Goal: Information Seeking & Learning: Learn about a topic

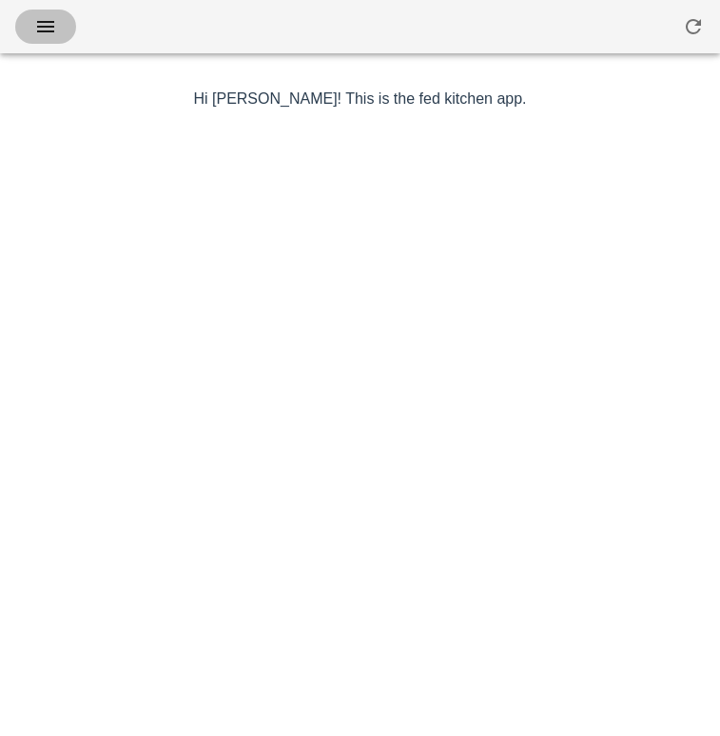
click at [37, 22] on icon "button" at bounding box center [45, 26] width 23 height 23
click at [53, 21] on icon "button" at bounding box center [45, 26] width 23 height 23
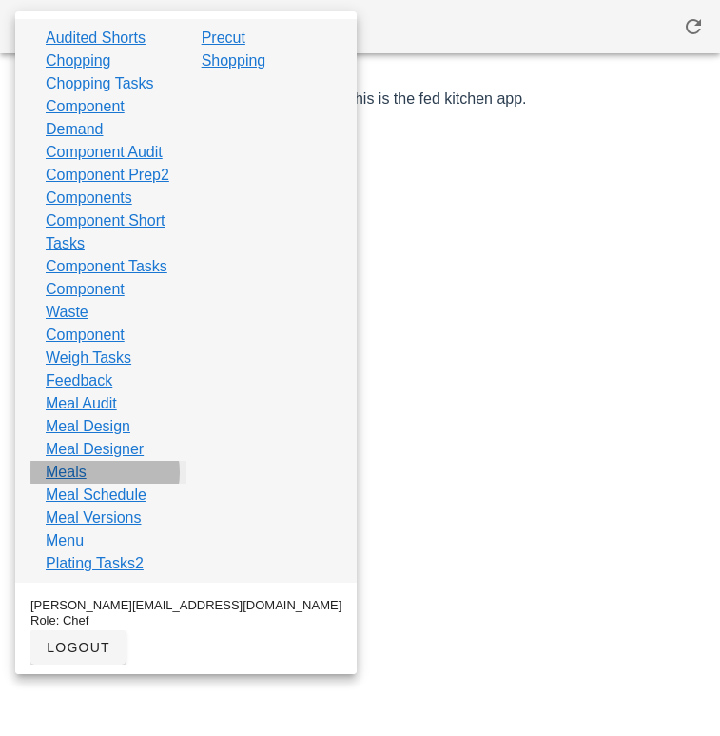
click at [77, 483] on link "Meals" at bounding box center [66, 472] width 41 height 23
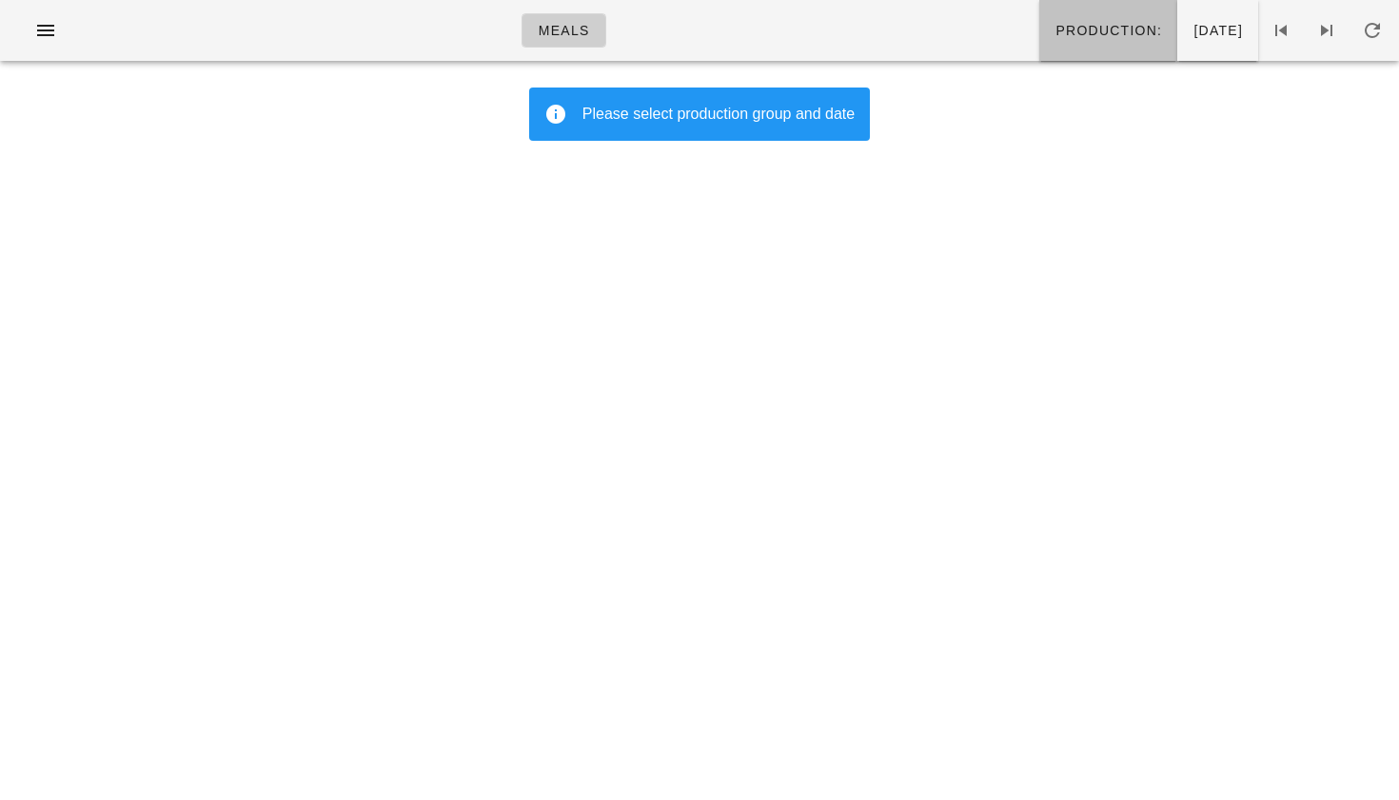
click at [719, 36] on span "Production:" at bounding box center [1108, 30] width 108 height 15
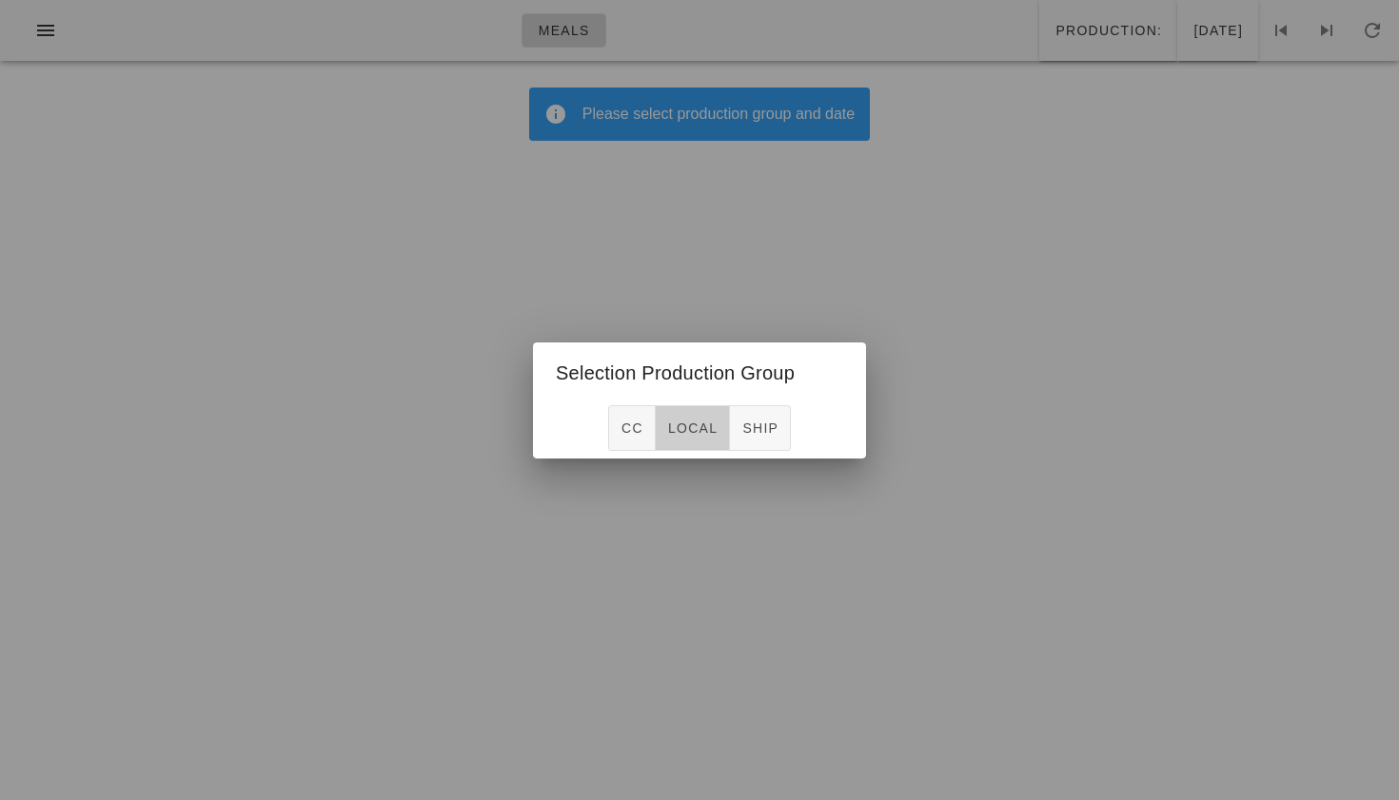
click at [697, 422] on span "local" at bounding box center [692, 428] width 50 height 15
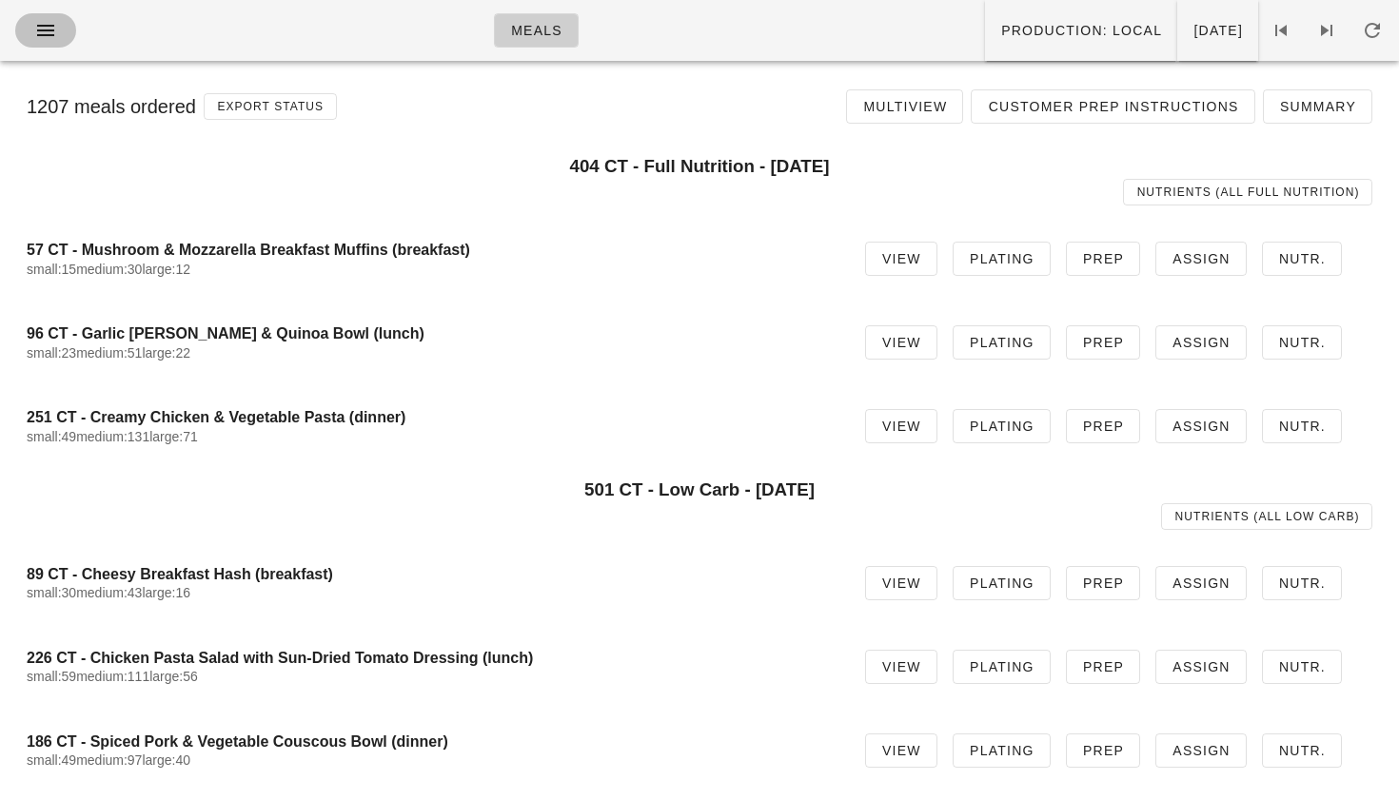
click at [43, 30] on icon "button" at bounding box center [45, 30] width 23 height 23
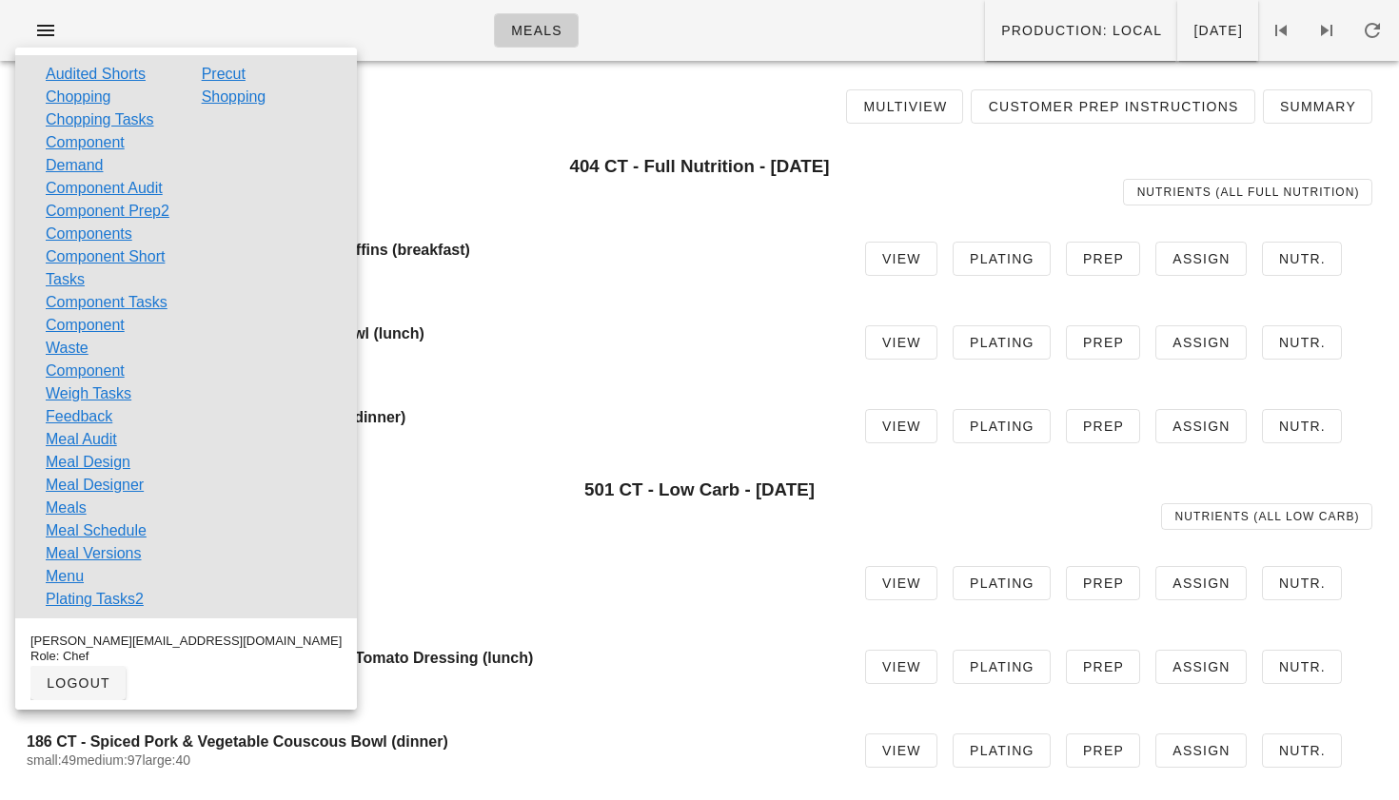
click at [457, 149] on div "404 CT - Full Nutrition - Monday Sep 01 Nutrients (all Full Nutrition)" at bounding box center [700, 181] width 1346 height 72
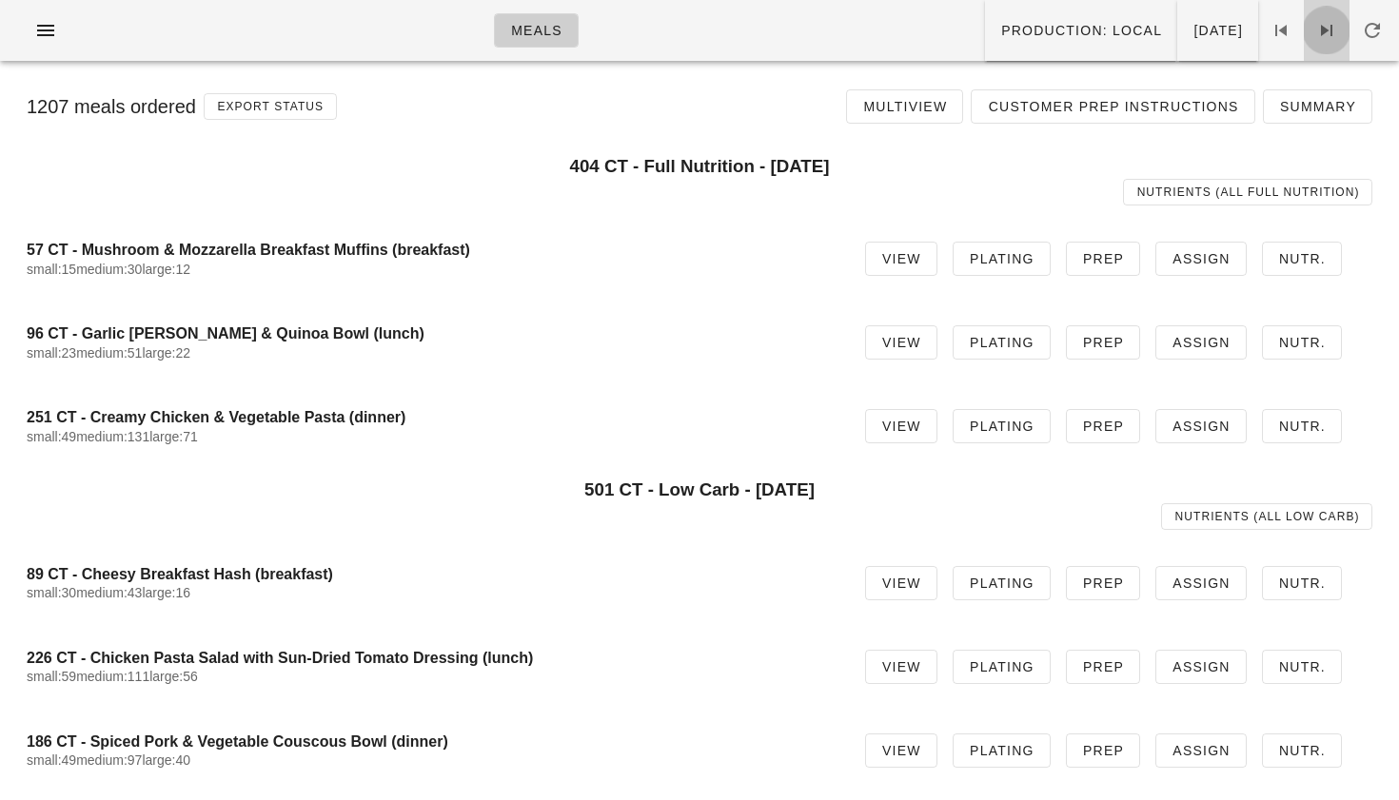
click at [719, 26] on icon at bounding box center [1326, 30] width 23 height 23
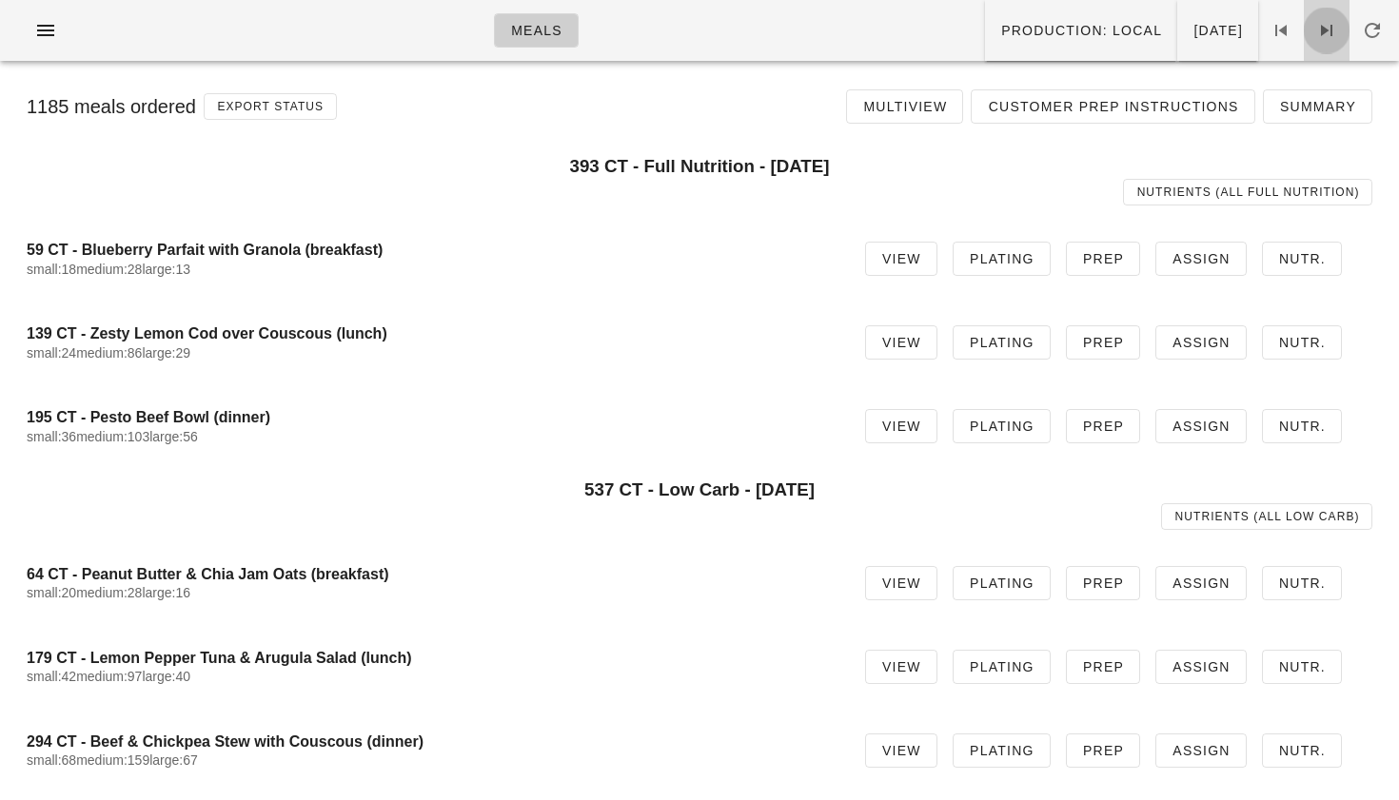
click at [719, 21] on icon at bounding box center [1326, 30] width 23 height 23
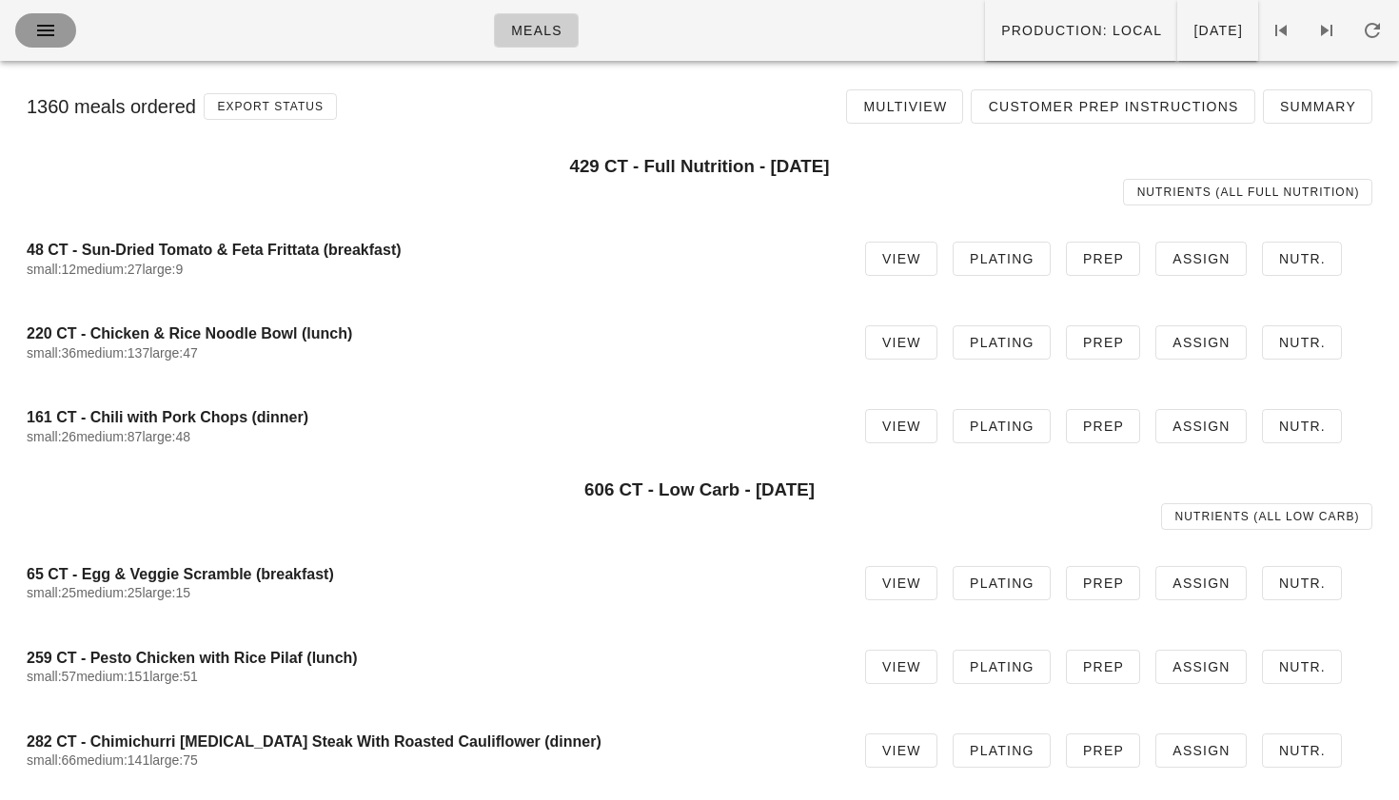
click at [50, 37] on icon "button" at bounding box center [45, 30] width 23 height 23
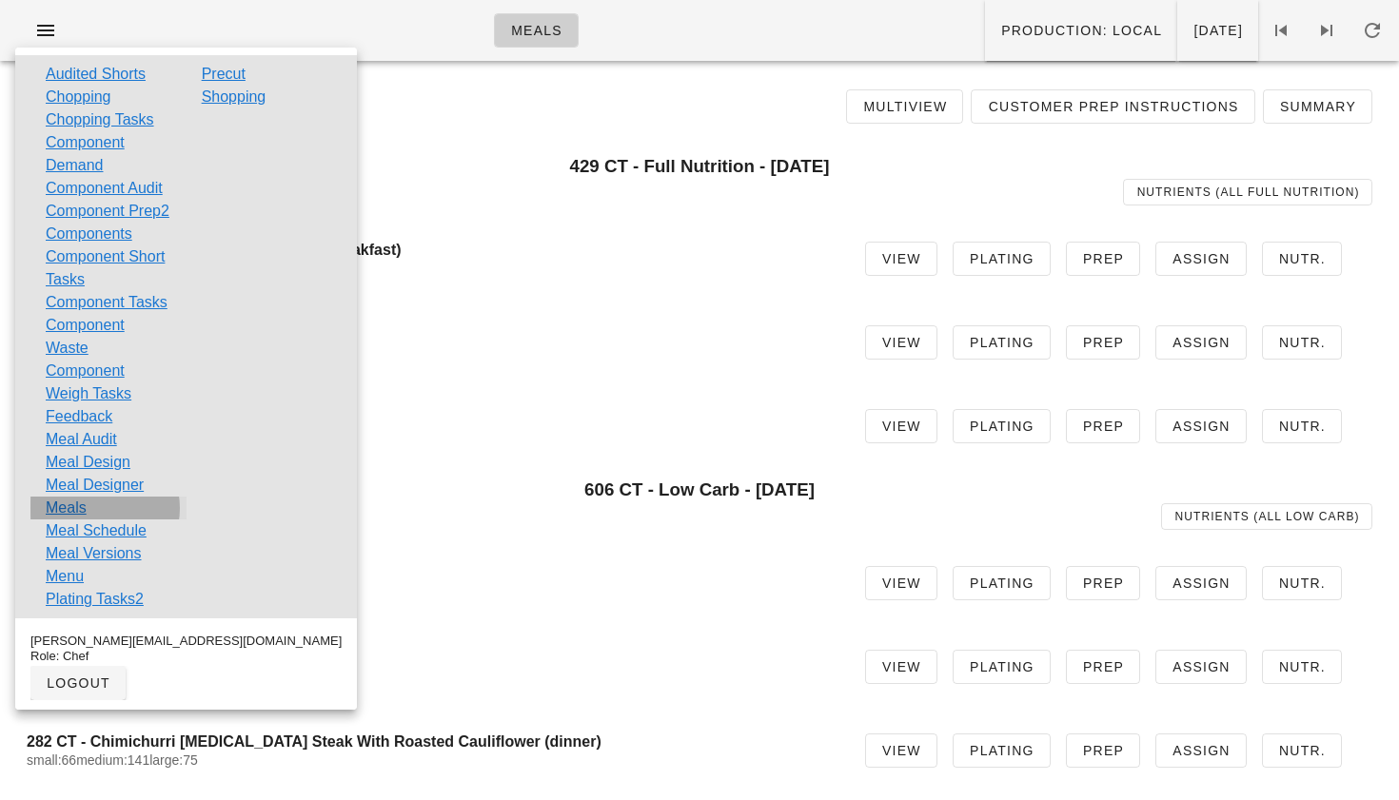
click at [72, 520] on link "Meals" at bounding box center [66, 508] width 41 height 23
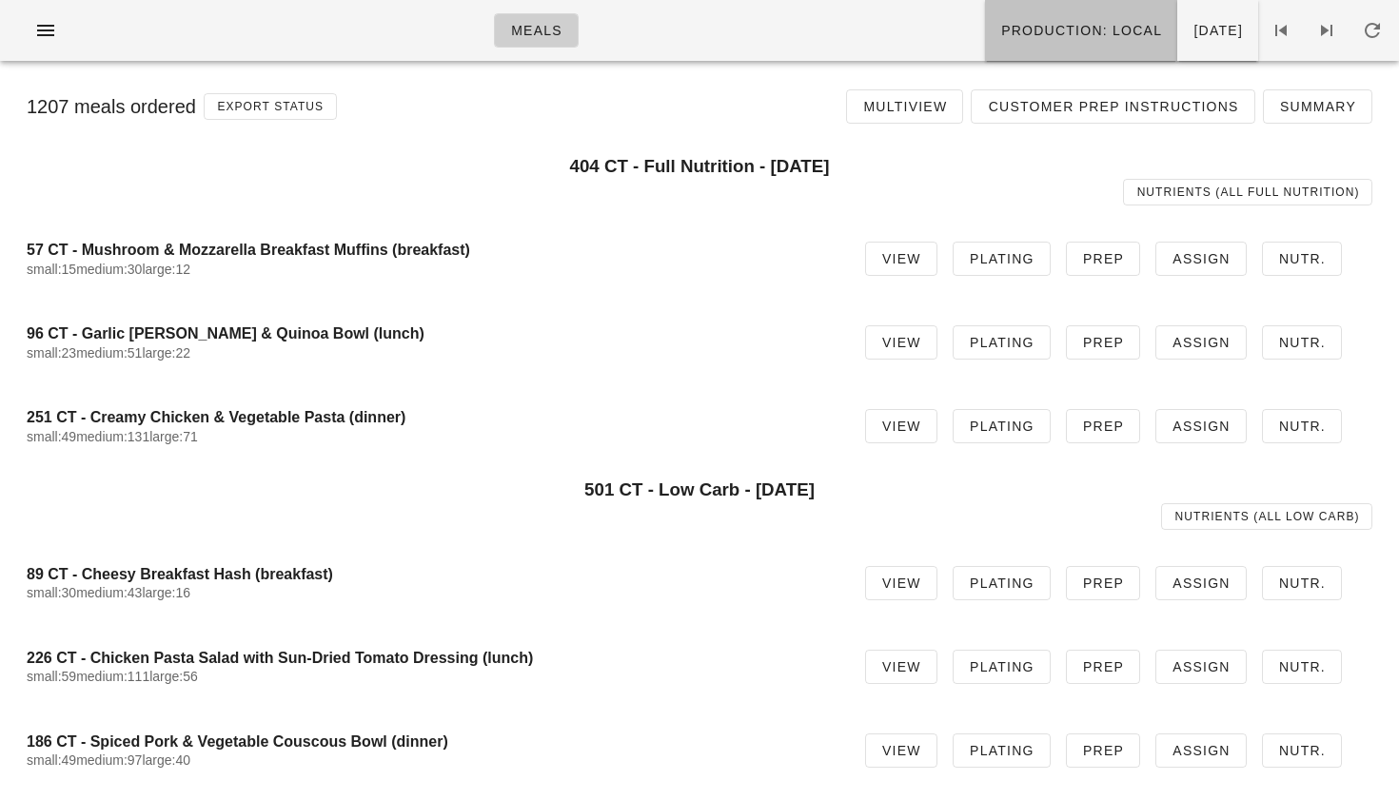
click at [719, 16] on button "Production: local" at bounding box center [1081, 30] width 192 height 61
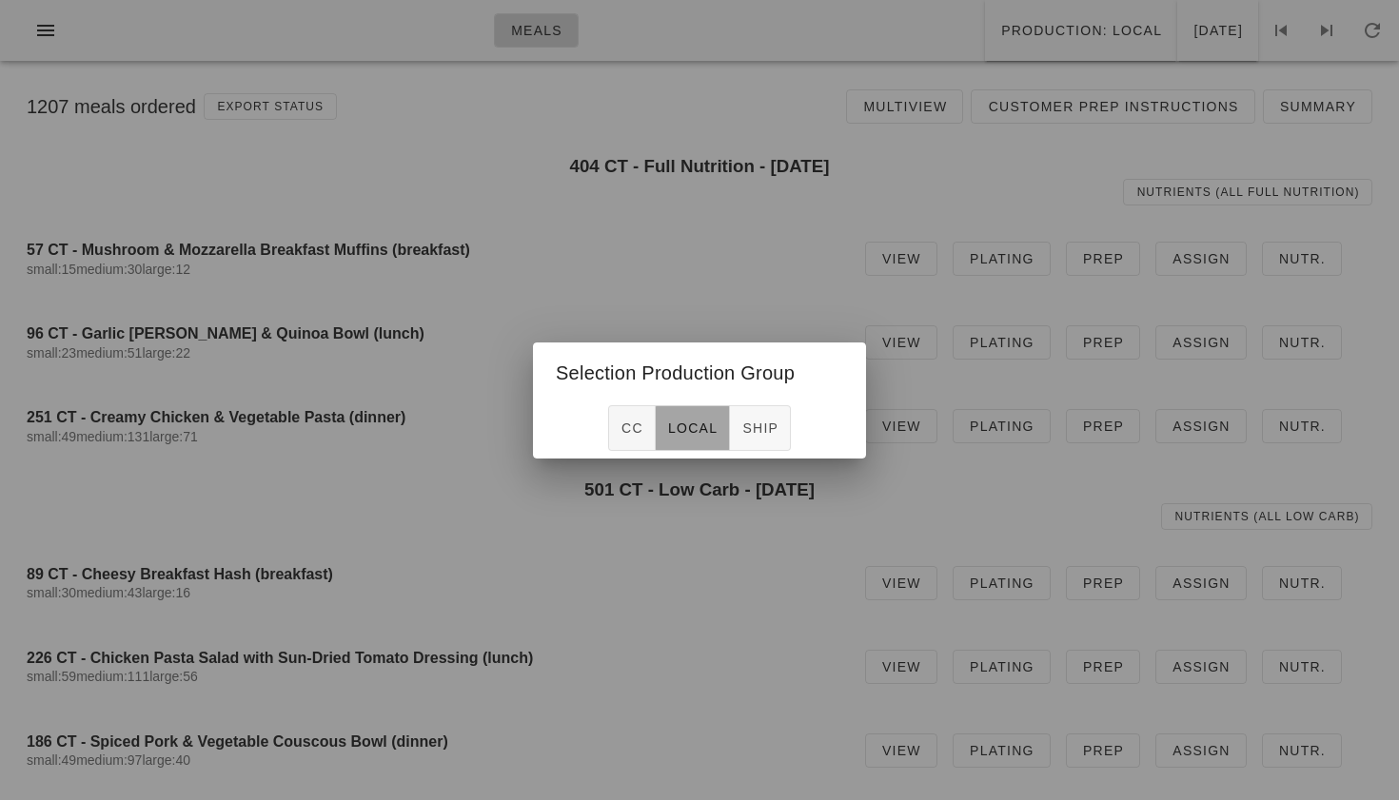
click at [685, 421] on span "local" at bounding box center [692, 428] width 50 height 15
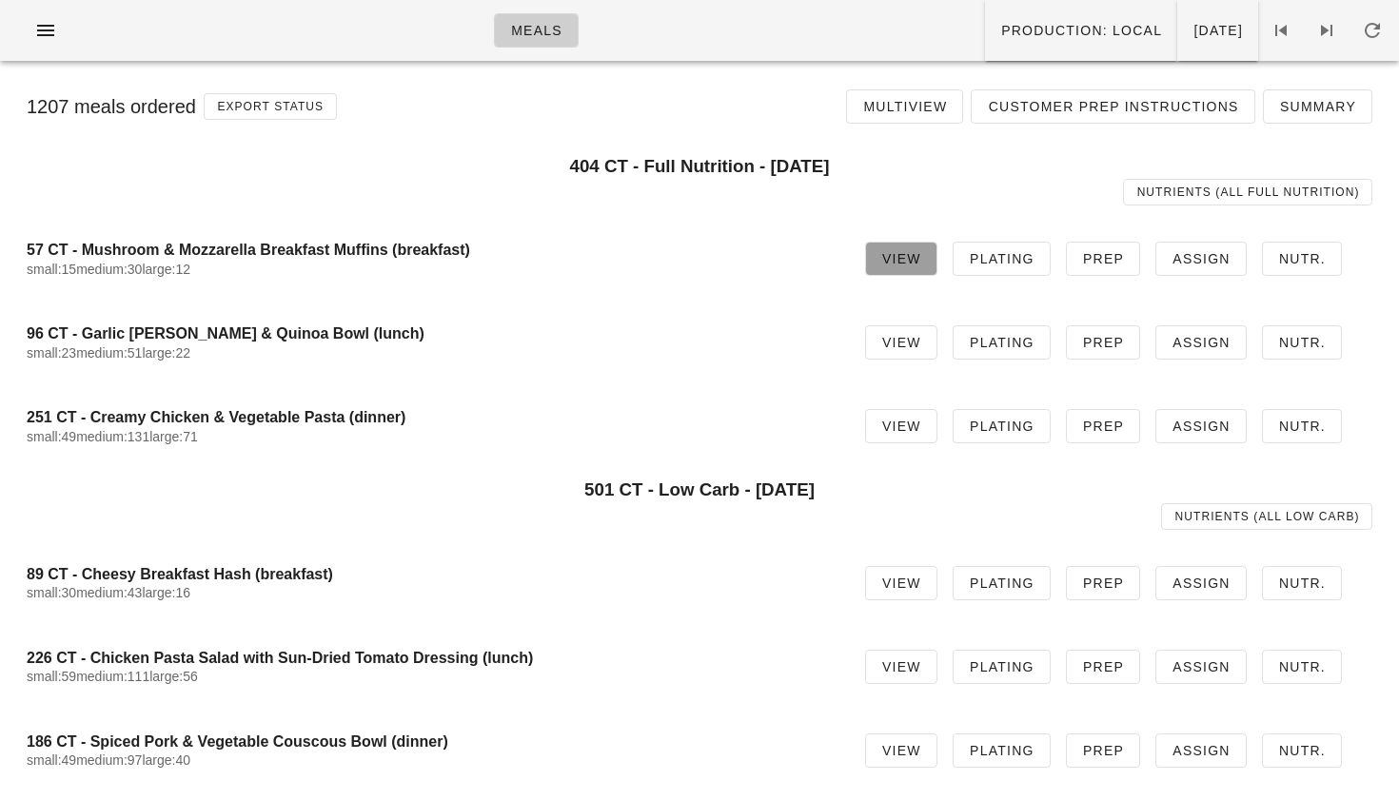
click at [719, 266] on span "View" at bounding box center [901, 258] width 40 height 15
click at [719, 23] on icon at bounding box center [1326, 30] width 23 height 23
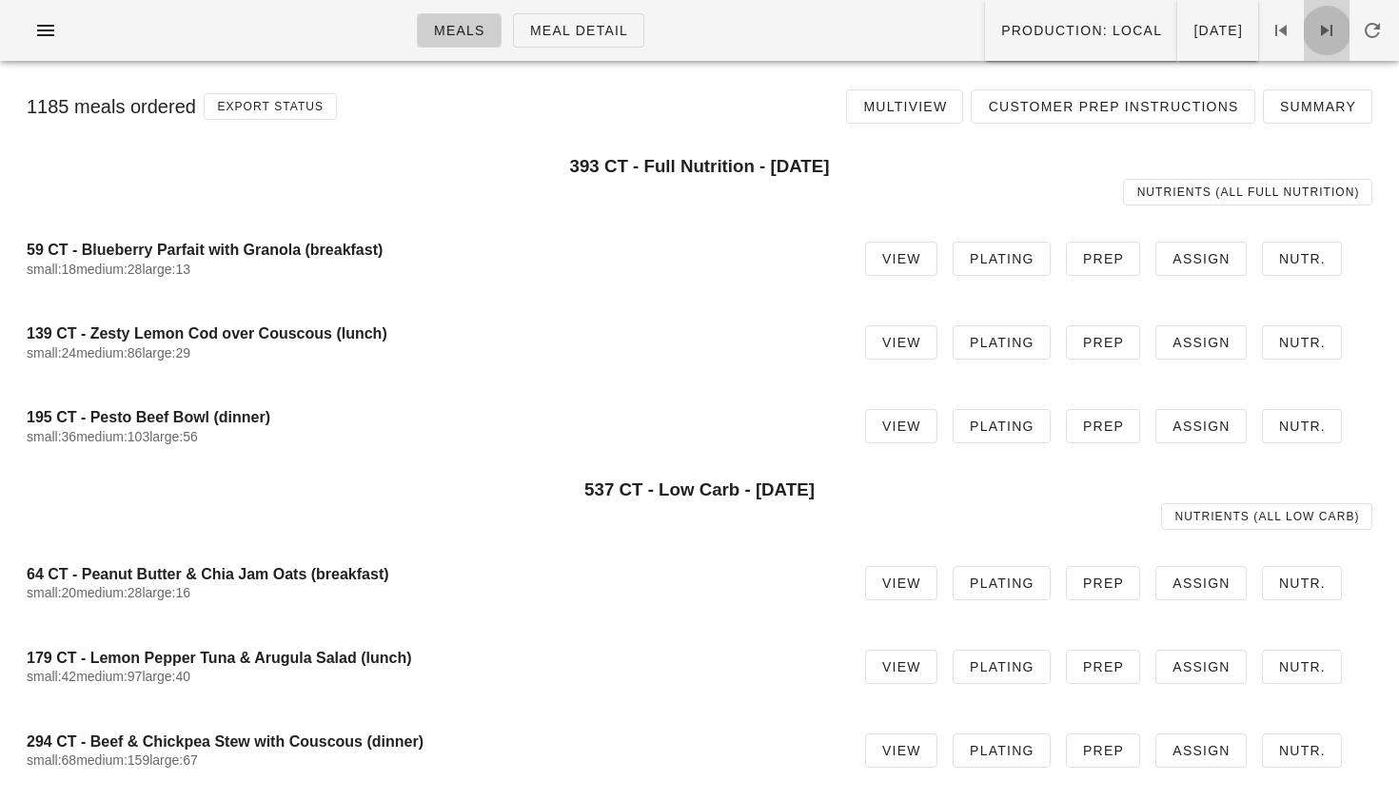
click at [719, 23] on icon at bounding box center [1326, 30] width 23 height 23
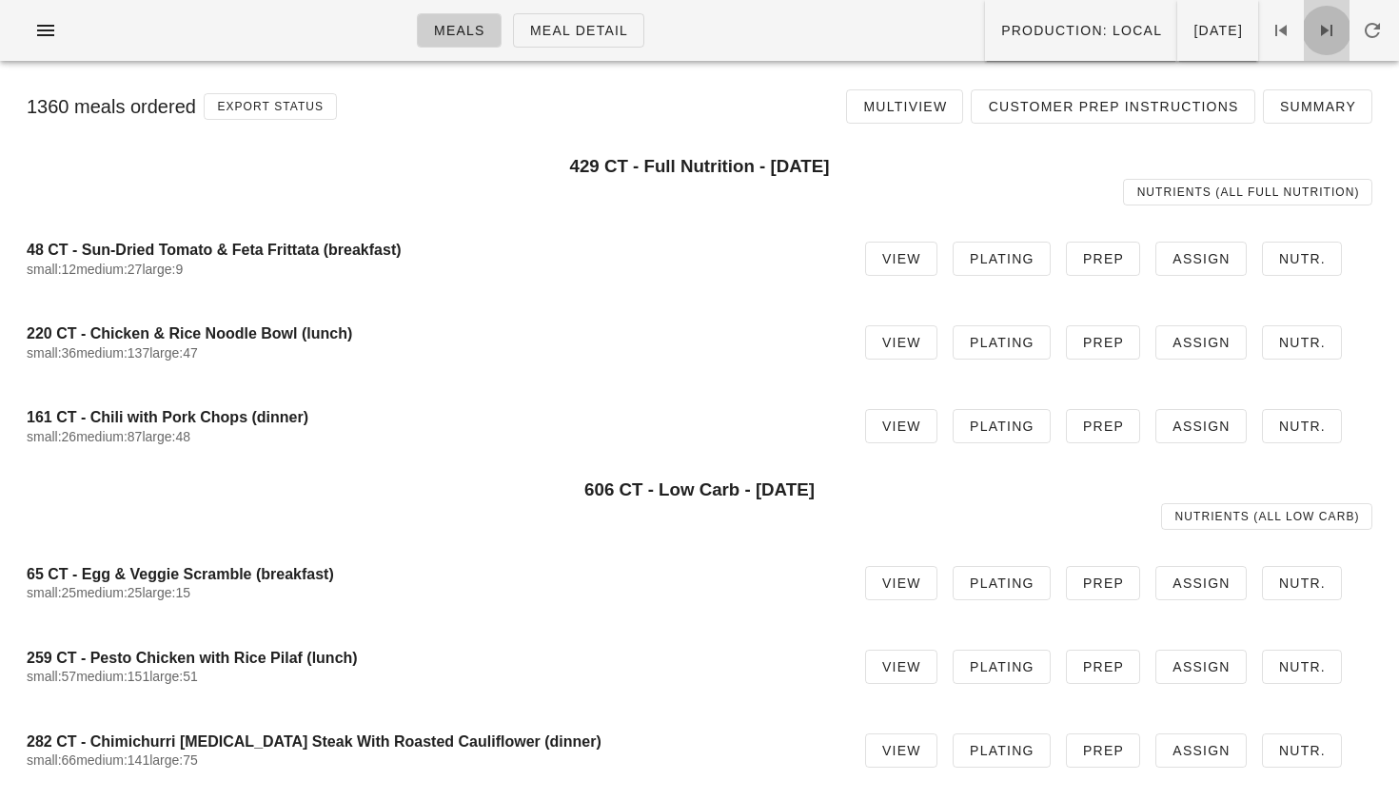
click at [719, 24] on icon at bounding box center [1326, 30] width 23 height 23
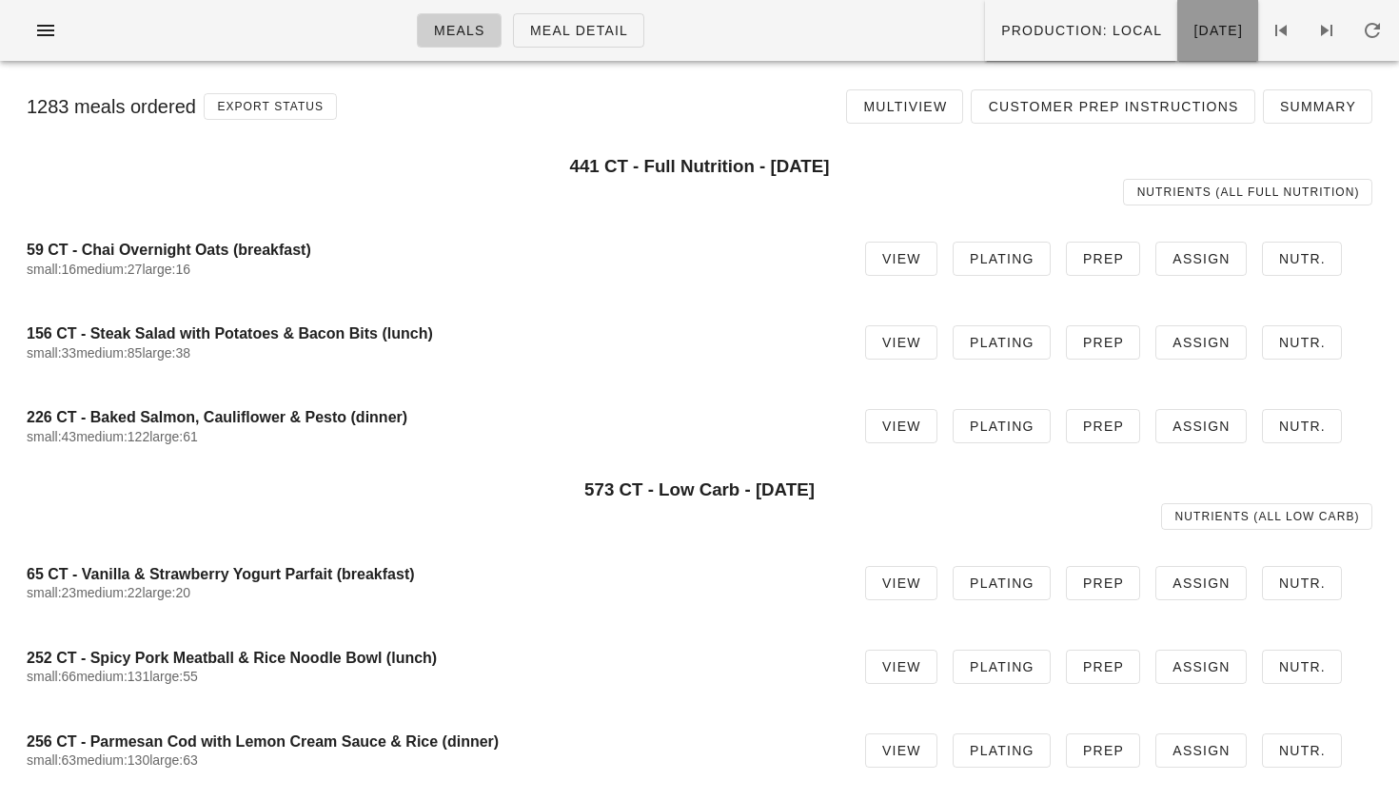
click at [719, 45] on button "Thursday Sep 04" at bounding box center [1217, 30] width 81 height 61
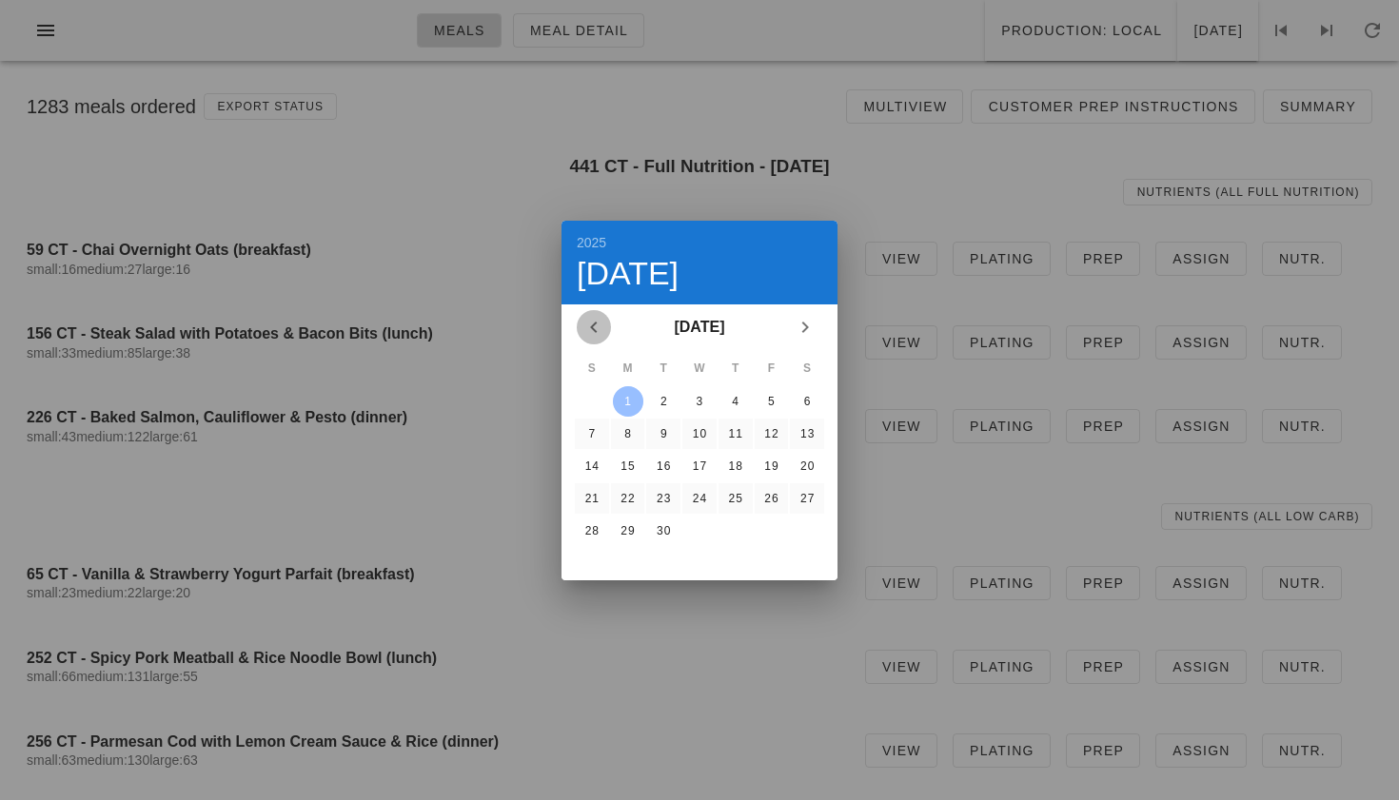
click at [593, 333] on icon "Previous month" at bounding box center [593, 327] width 23 height 23
click at [624, 535] on div "25" at bounding box center [628, 530] width 30 height 13
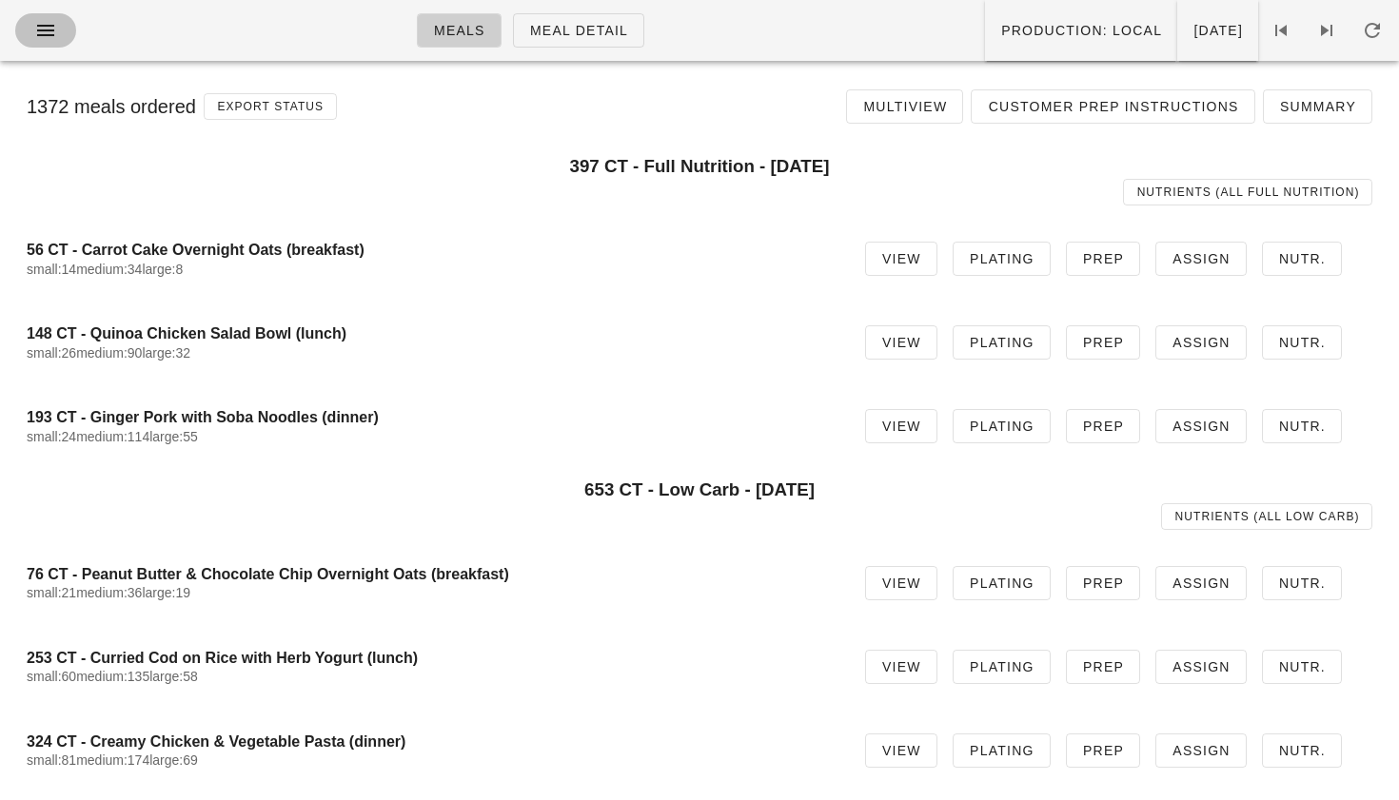
click at [57, 39] on span "button" at bounding box center [45, 30] width 30 height 23
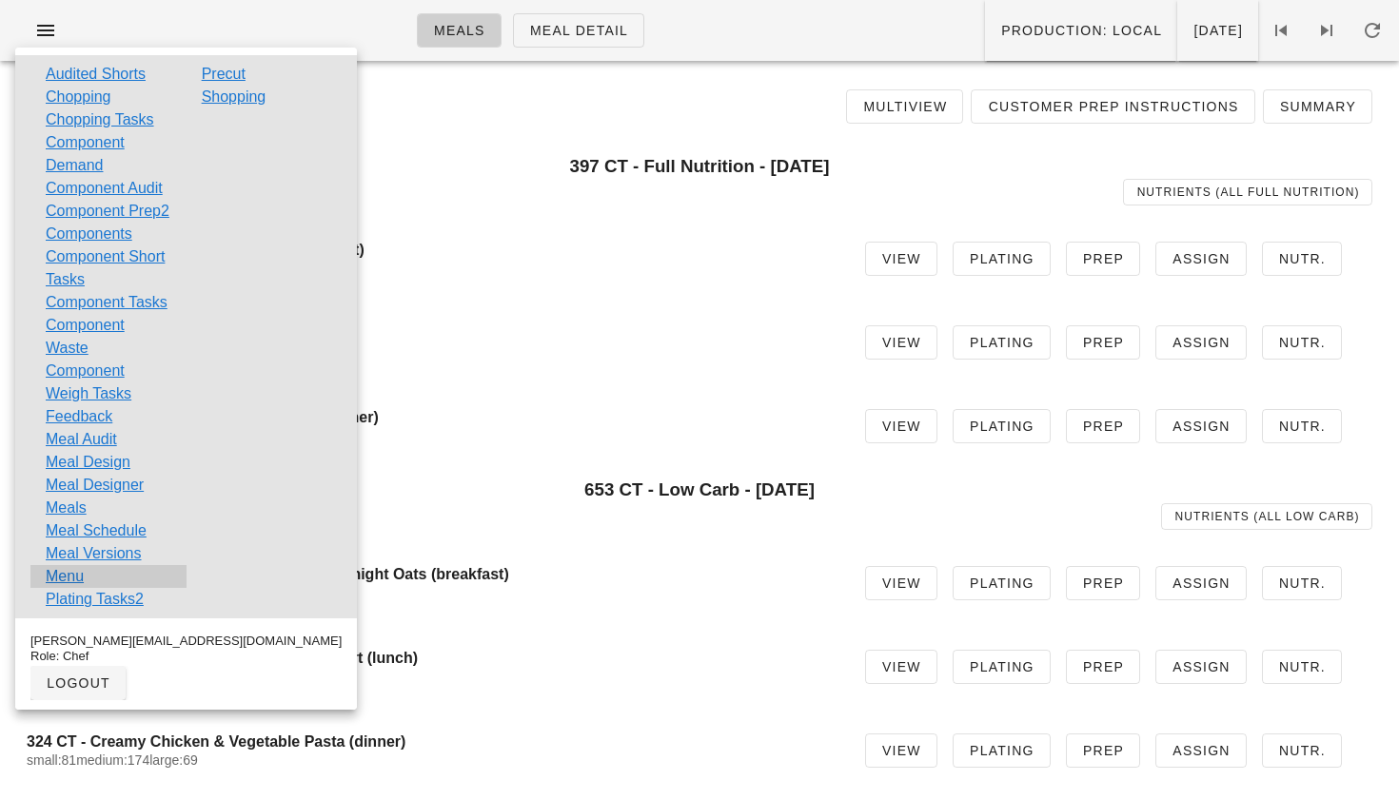
click at [104, 588] on div "Menu" at bounding box center [108, 576] width 156 height 23
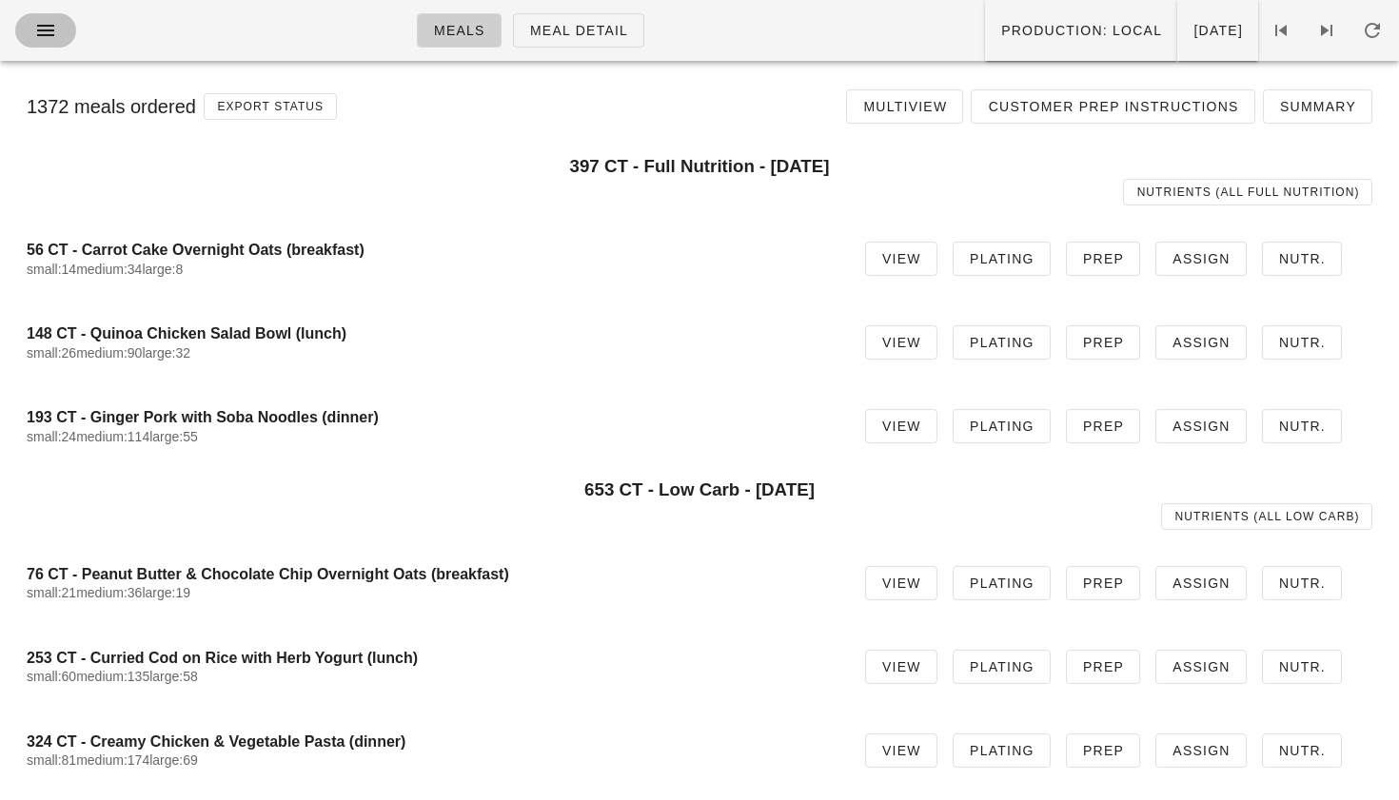
click at [59, 35] on span "button" at bounding box center [45, 30] width 30 height 23
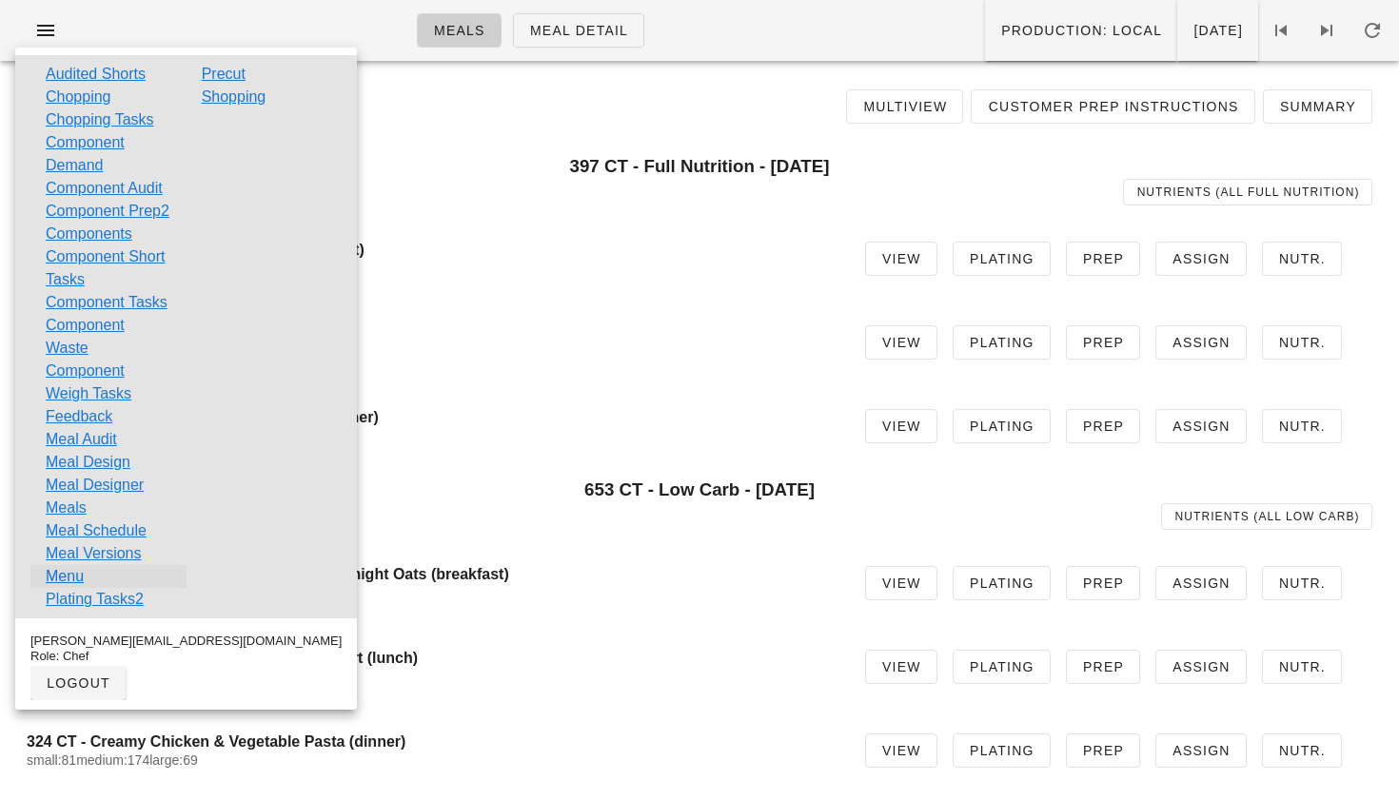
click at [76, 588] on link "Menu" at bounding box center [65, 576] width 38 height 23
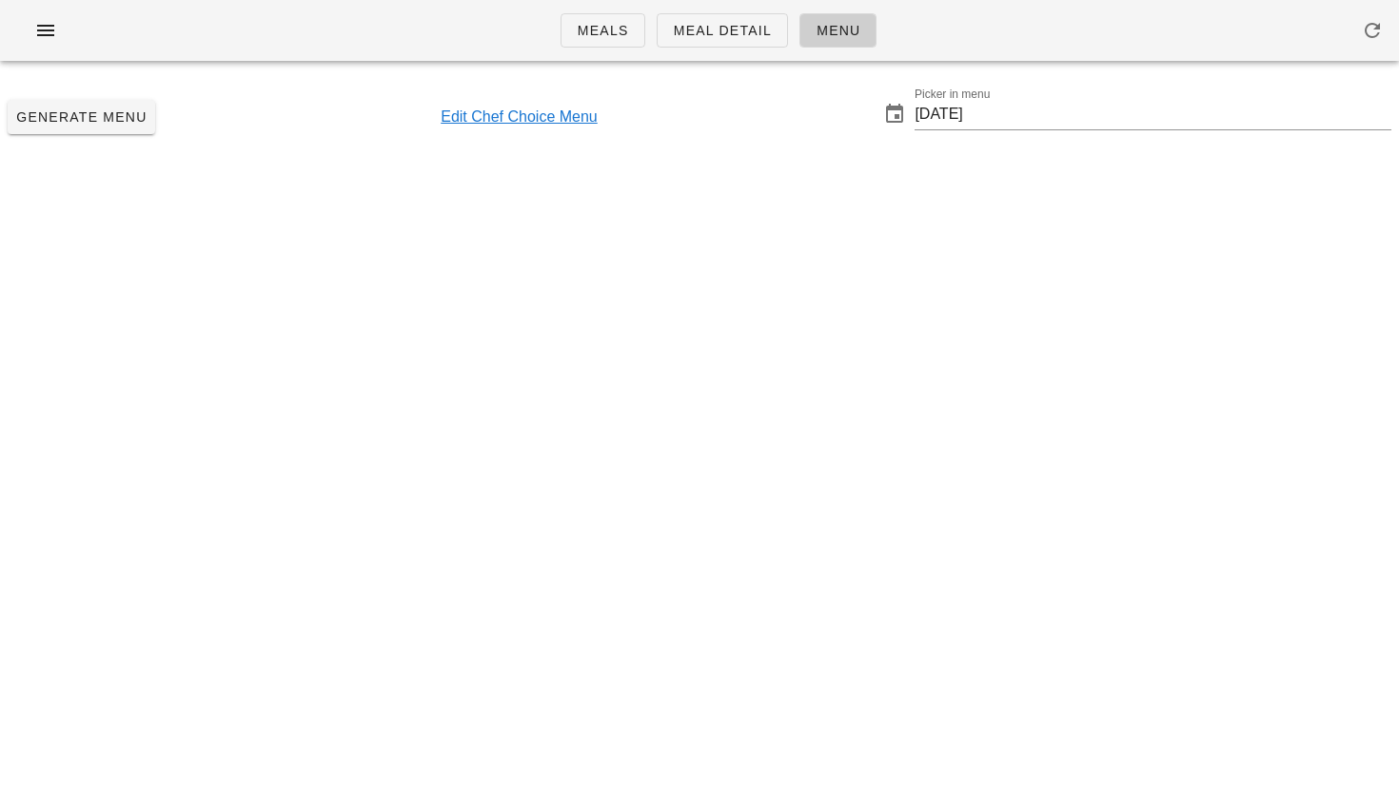
click at [76, 646] on div "Meals Meal Detail Menu Generate Menu Edit Chef Choice Menu Picker in menu 2025-…" at bounding box center [699, 400] width 1399 height 800
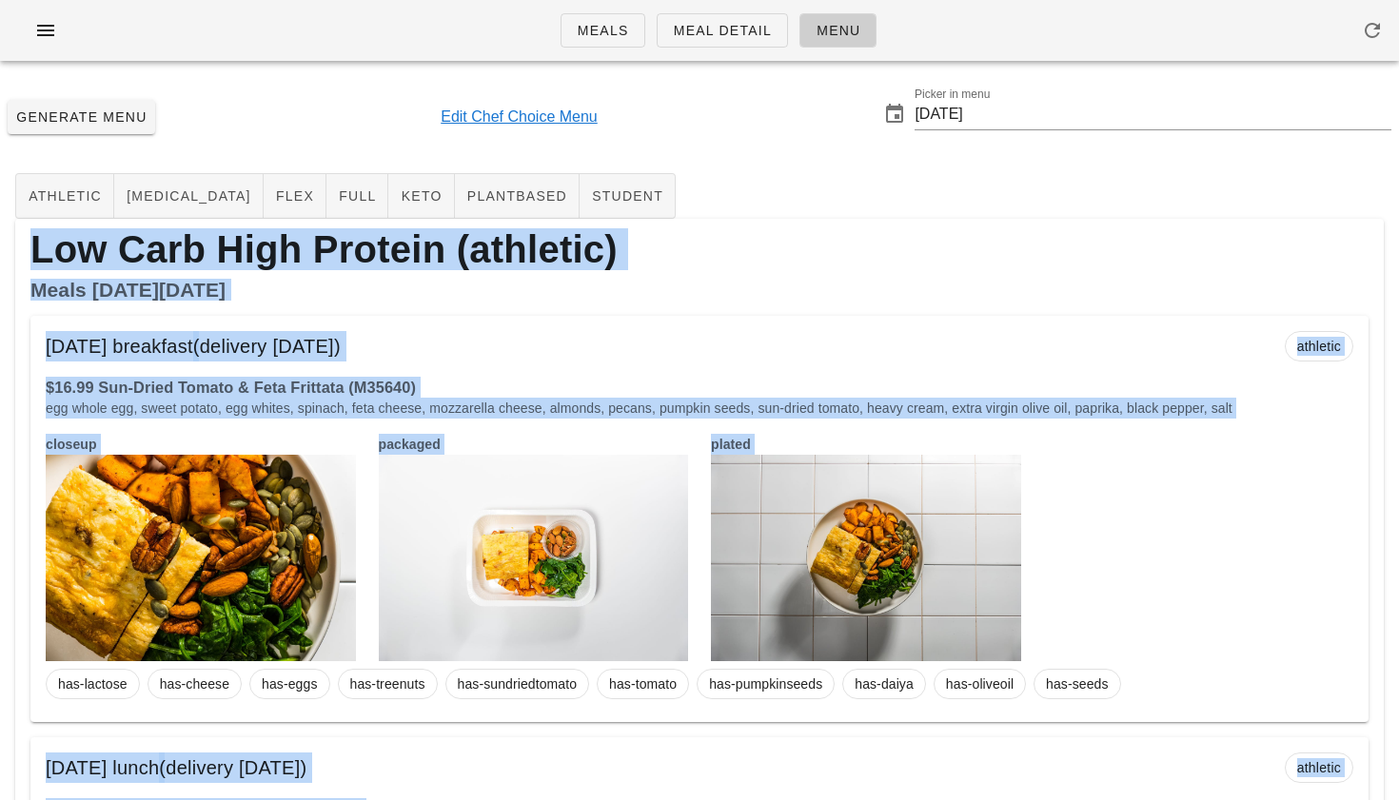
click at [713, 334] on div "Monday Sep 15 breakfast (delivery Sunday Sep 14) athletic" at bounding box center [699, 346] width 1338 height 61
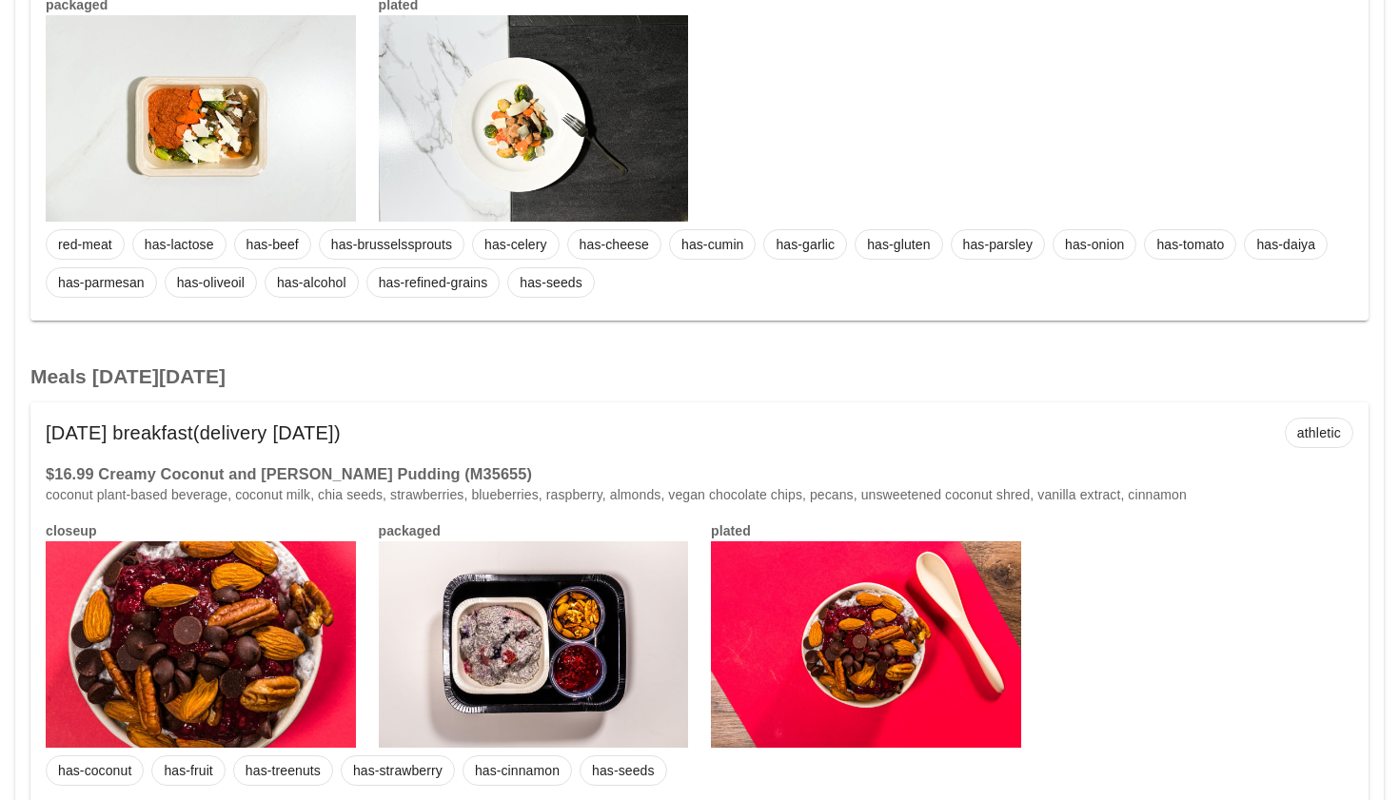
scroll to position [7301, 0]
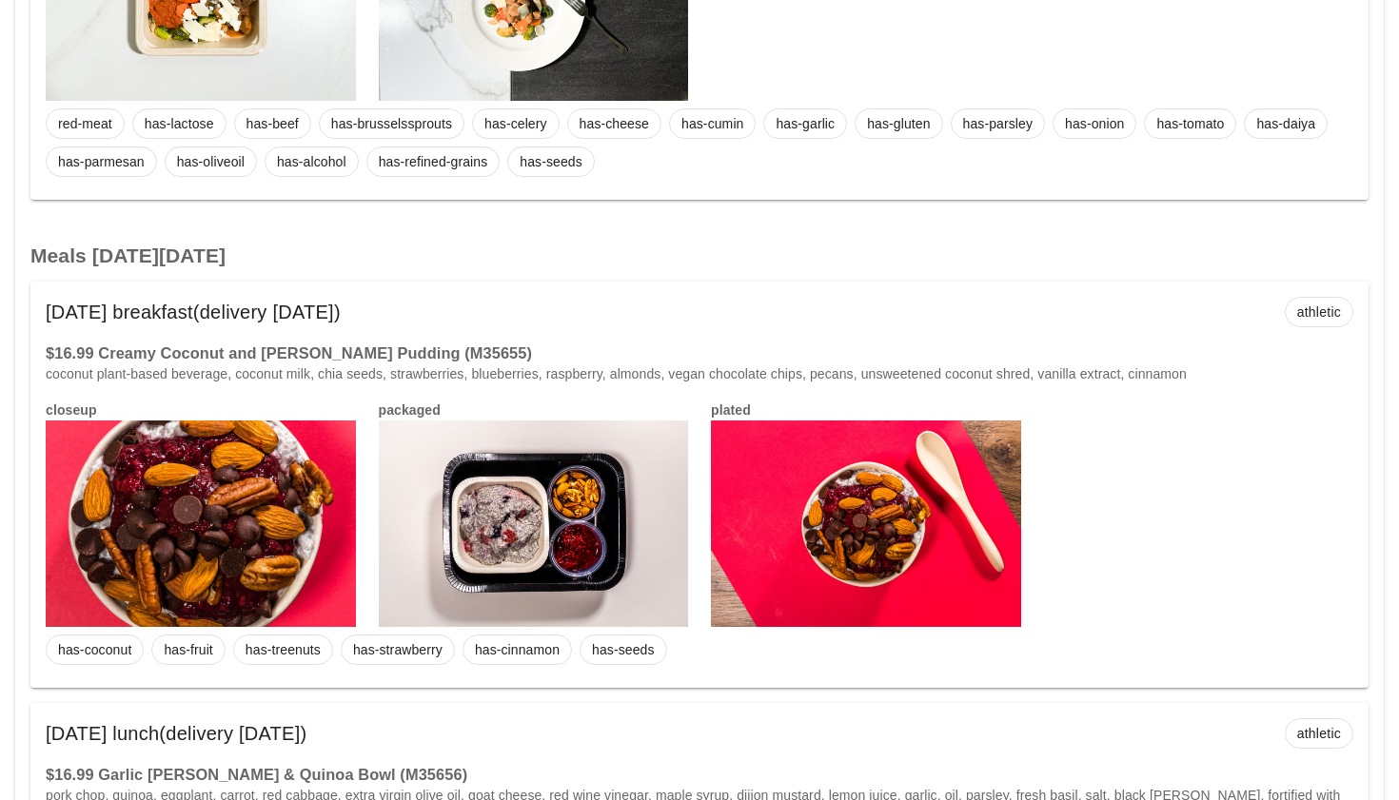
click at [575, 484] on div at bounding box center [534, 524] width 310 height 207
